Goal: Browse casually

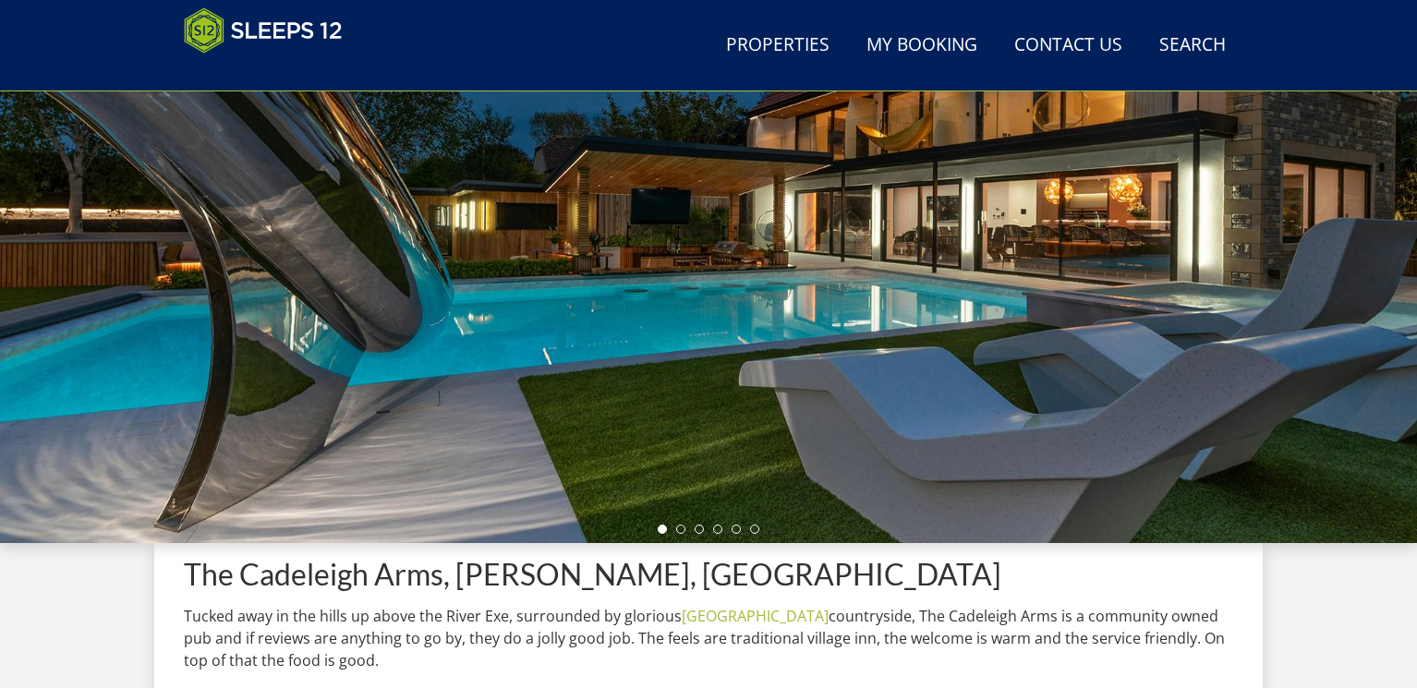
scroll to position [296, 0]
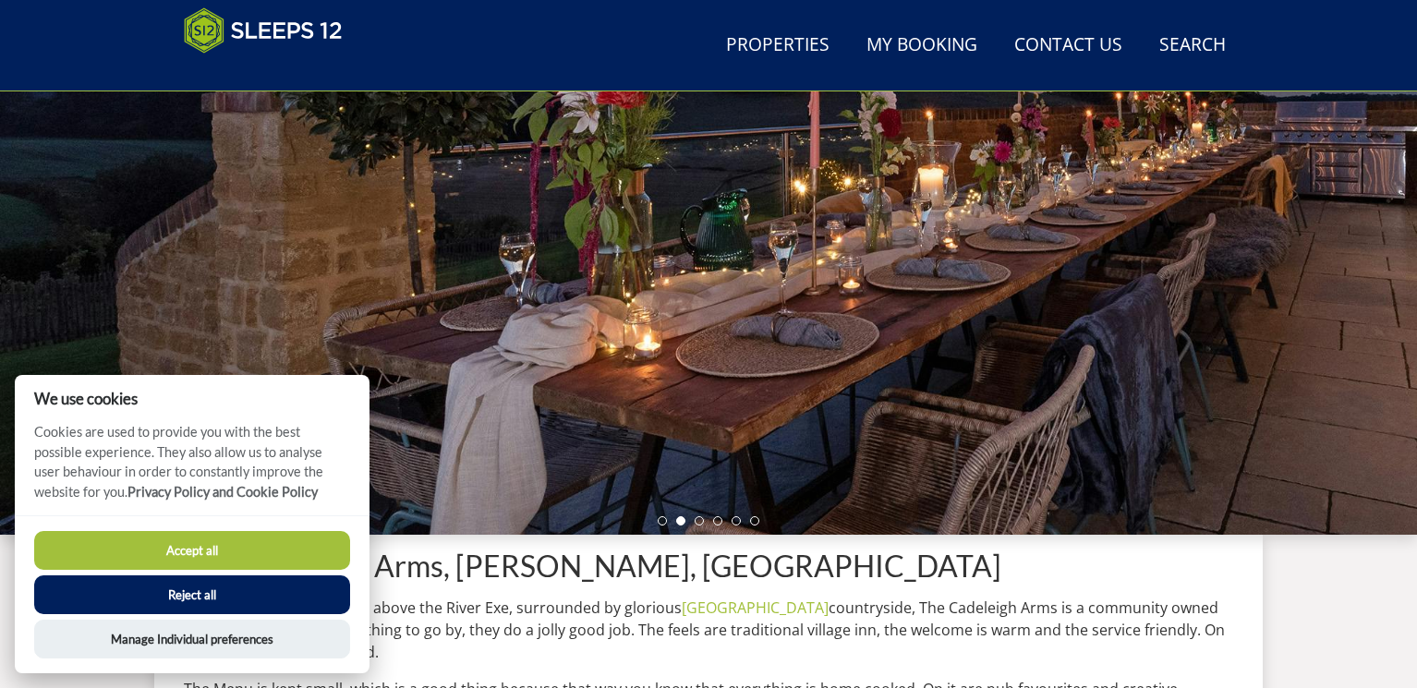
click at [237, 547] on button "Accept all" at bounding box center [192, 550] width 316 height 39
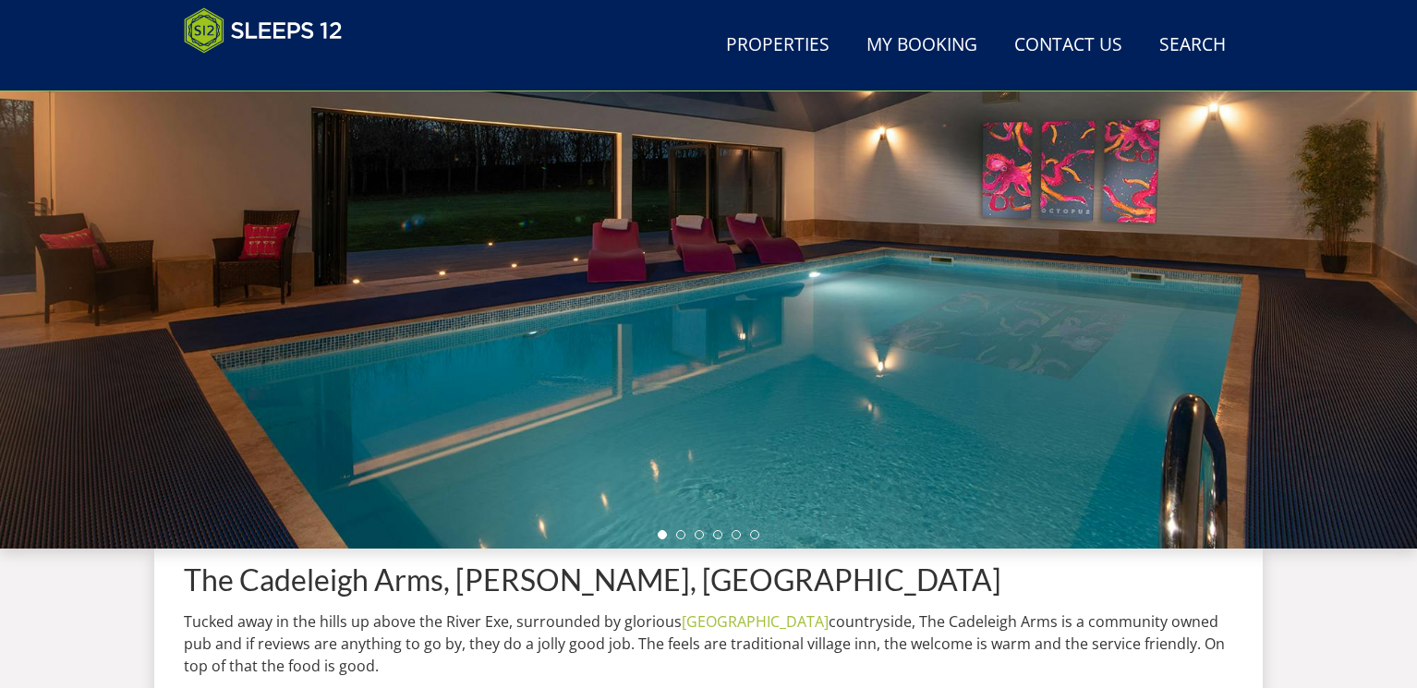
scroll to position [286, 0]
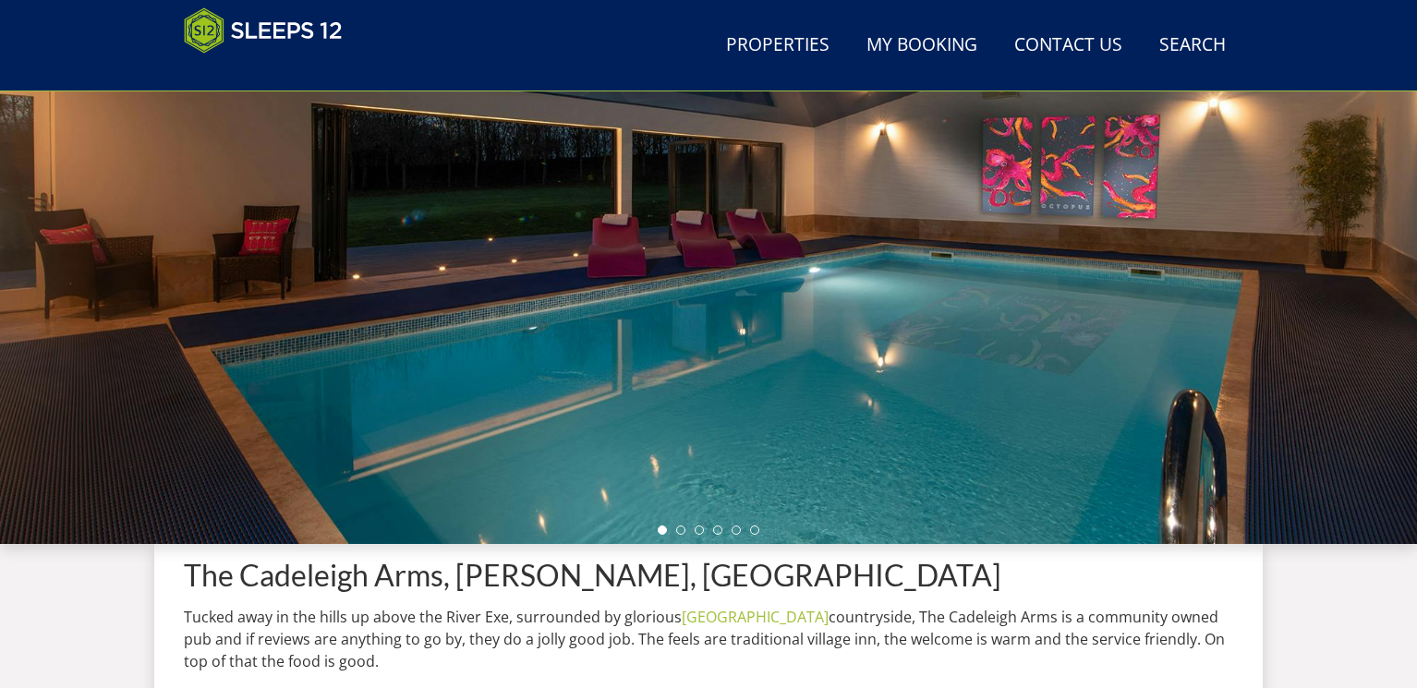
click at [1395, 323] on div at bounding box center [708, 220] width 1417 height 647
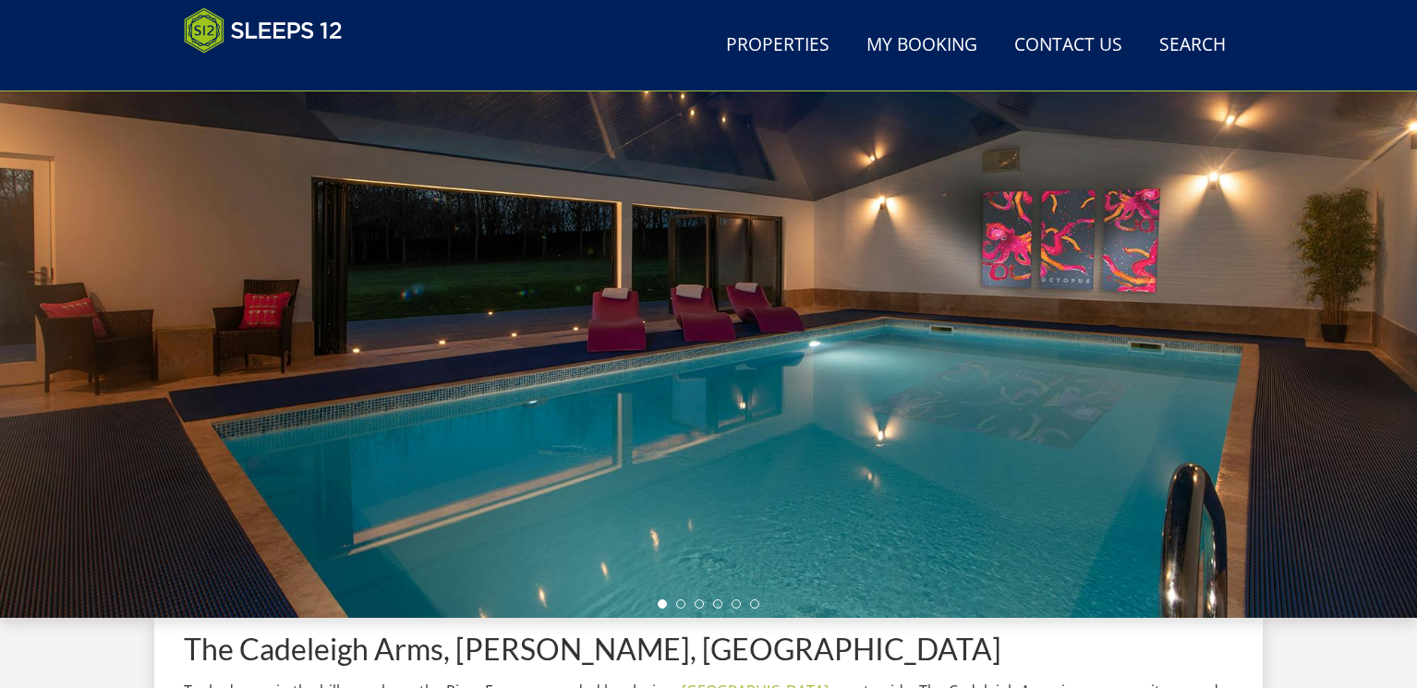
scroll to position [490, 0]
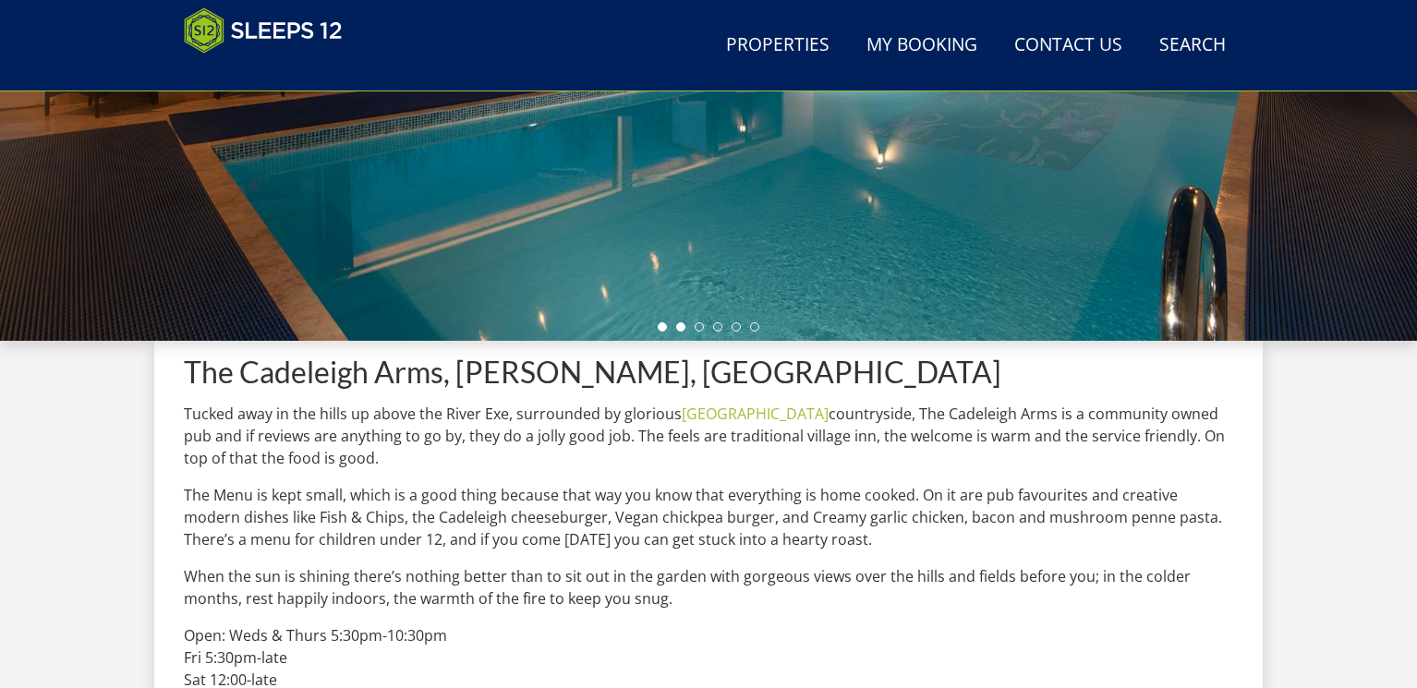
click at [682, 328] on li at bounding box center [680, 326] width 9 height 9
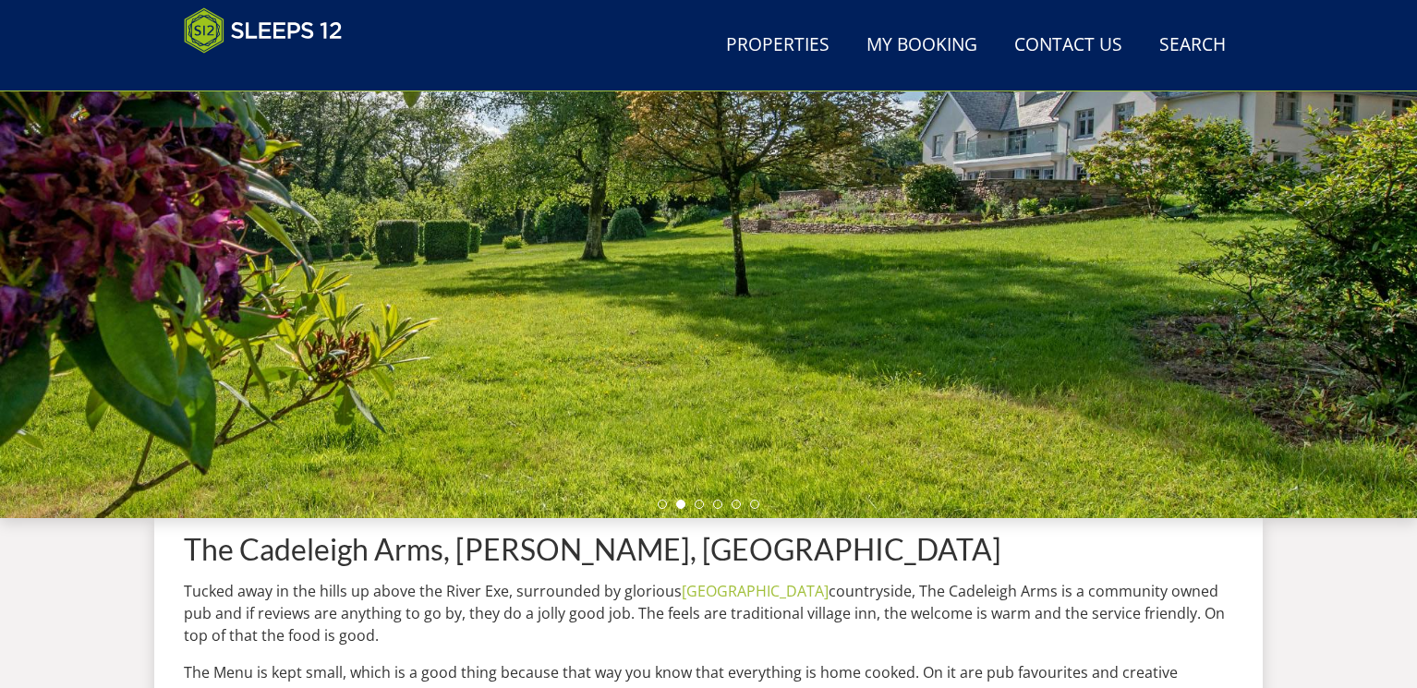
scroll to position [305, 0]
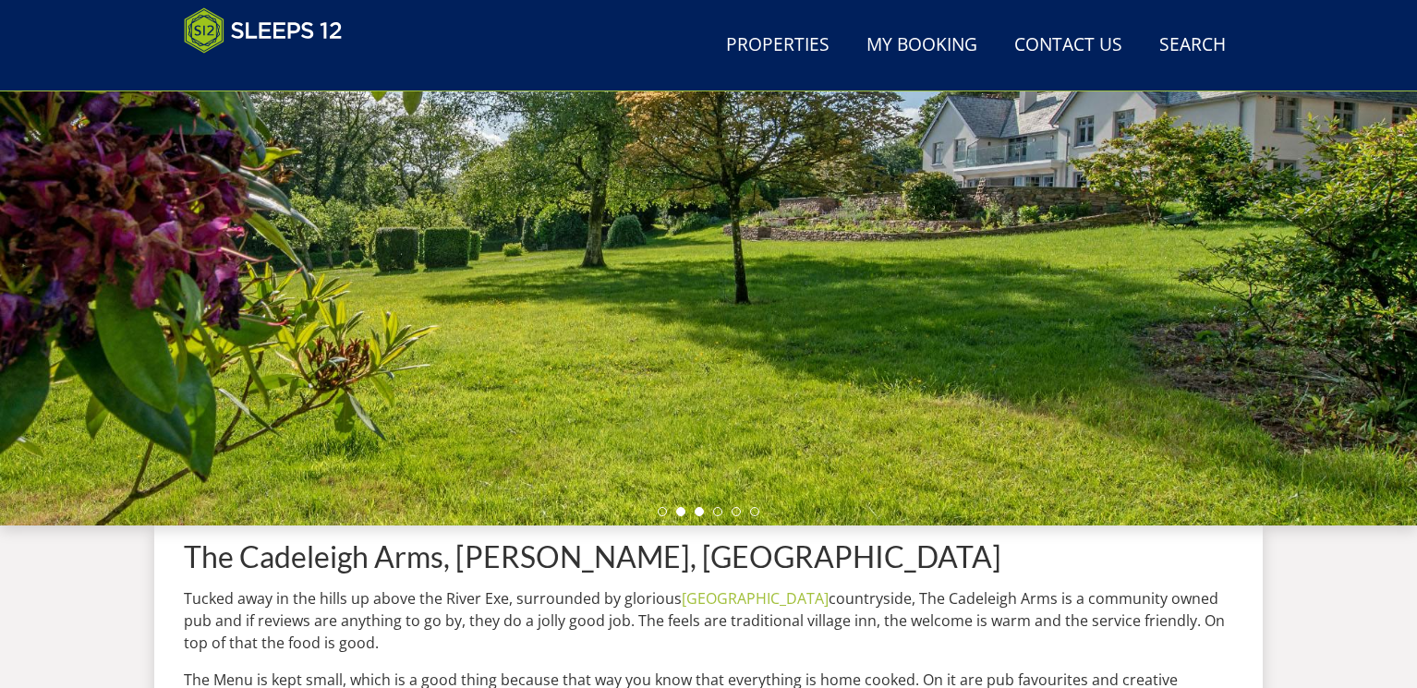
click at [698, 511] on li at bounding box center [699, 511] width 9 height 9
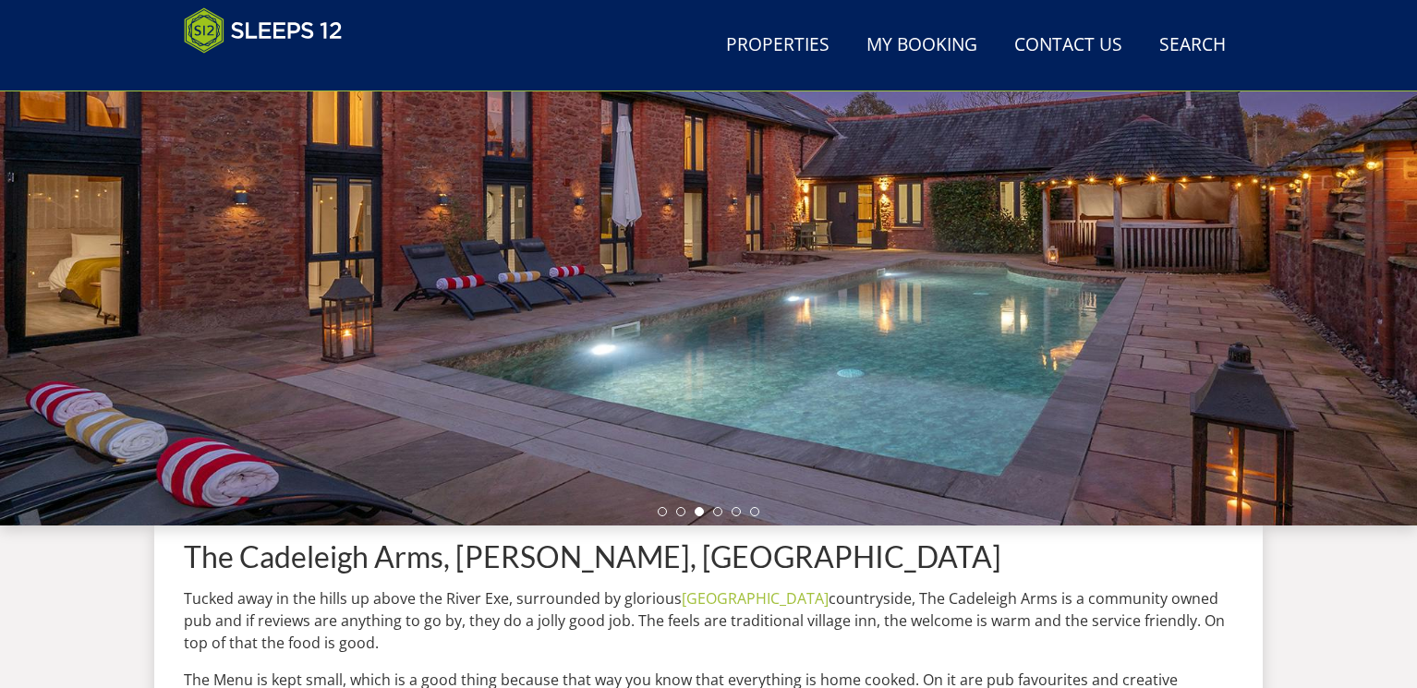
click at [698, 511] on li at bounding box center [699, 511] width 9 height 9
click at [720, 508] on li at bounding box center [717, 511] width 9 height 9
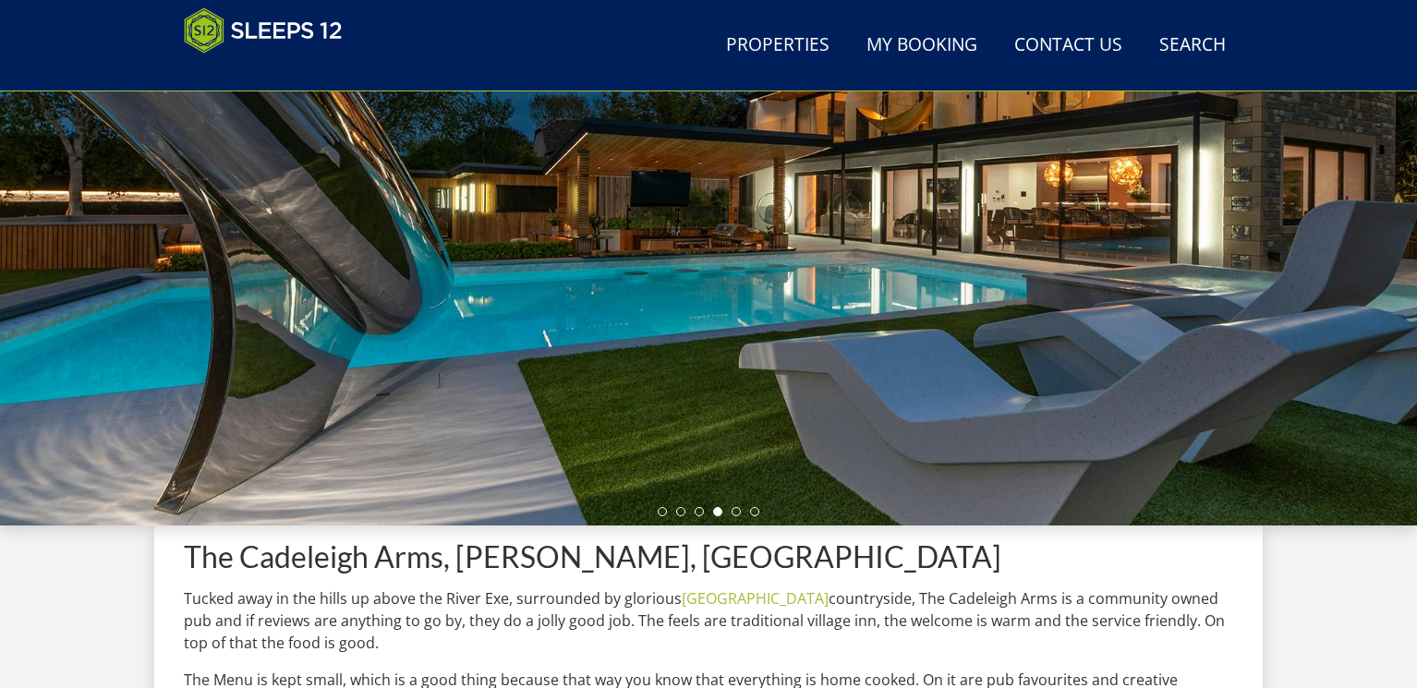
click at [734, 506] on div at bounding box center [708, 202] width 1417 height 647
click at [736, 511] on li at bounding box center [736, 511] width 9 height 9
